Goal: Transaction & Acquisition: Purchase product/service

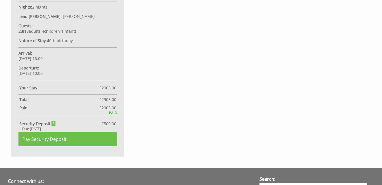
scroll to position [349, 0]
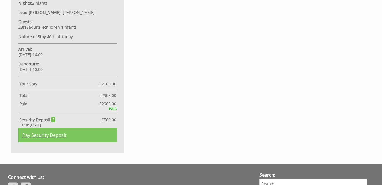
click at [93, 130] on link "Pay Security Deposit" at bounding box center [67, 135] width 99 height 14
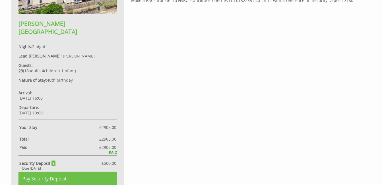
scroll to position [311, 0]
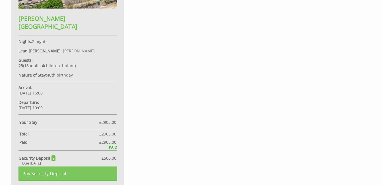
click at [59, 166] on link "Pay Security Deposit" at bounding box center [67, 173] width 99 height 14
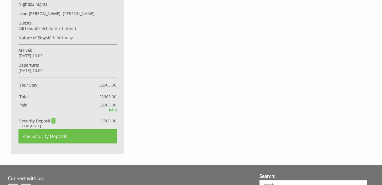
scroll to position [190, 0]
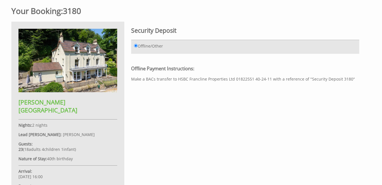
click at [135, 45] on input "Offline/Other" at bounding box center [136, 46] width 4 height 4
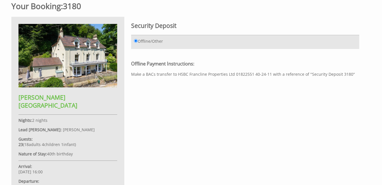
scroll to position [194, 0]
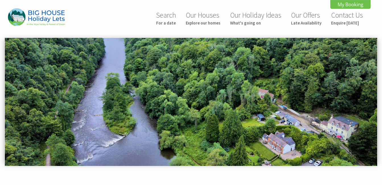
scroll to position [267, 0]
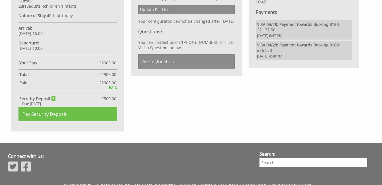
scroll to position [373, 0]
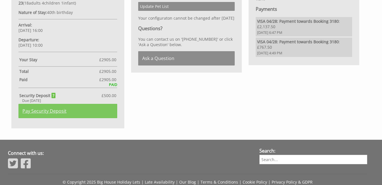
click at [70, 104] on link "Pay Security Deposit" at bounding box center [67, 111] width 99 height 14
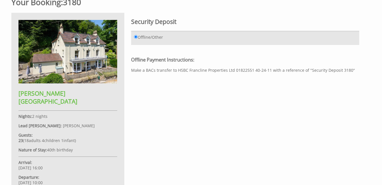
scroll to position [240, 0]
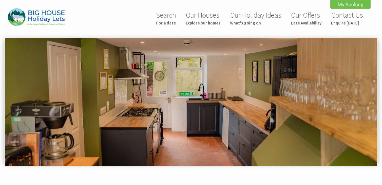
scroll to position [180, 0]
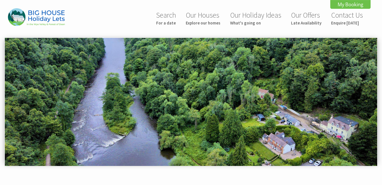
scroll to position [266, 0]
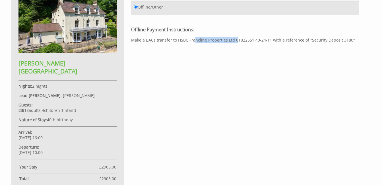
drag, startPoint x: 188, startPoint y: 40, endPoint x: 232, endPoint y: 40, distance: 44.4
click at [232, 40] on div "Offline Payment Instructions: Make a BACs transfer to HSBC Francline Properties…" at bounding box center [245, 34] width 228 height 16
drag, startPoint x: 232, startPoint y: 40, endPoint x: 228, endPoint y: 40, distance: 4.6
copy div "Francline Properties Ltd"
drag, startPoint x: 234, startPoint y: 40, endPoint x: 251, endPoint y: 40, distance: 16.5
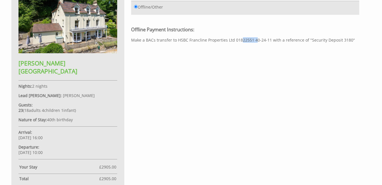
click at [251, 40] on div "Offline Payment Instructions: Make a BACs transfer to HSBC Francline Properties…" at bounding box center [245, 34] width 228 height 16
copy div "01822551"
drag, startPoint x: 307, startPoint y: 40, endPoint x: 347, endPoint y: 40, distance: 39.5
click at [347, 40] on div "Offline Payment Instructions: Make a BACs transfer to HSBC Francline Properties…" at bounding box center [245, 34] width 228 height 16
drag, startPoint x: 347, startPoint y: 40, endPoint x: 341, endPoint y: 40, distance: 5.7
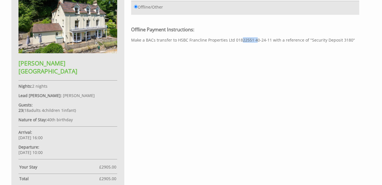
copy div "Security Deposit 3180"
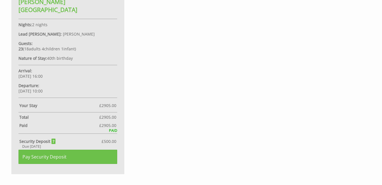
scroll to position [328, 0]
